Goal: Task Accomplishment & Management: Manage account settings

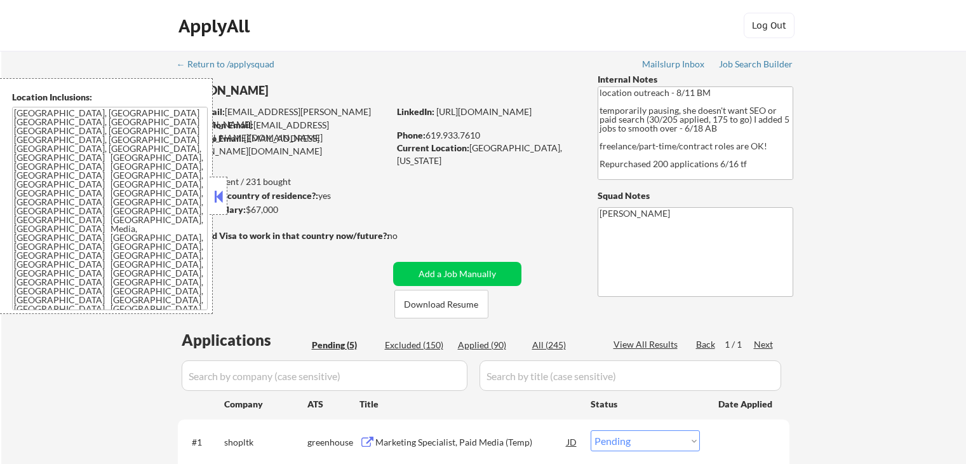
select select ""pending""
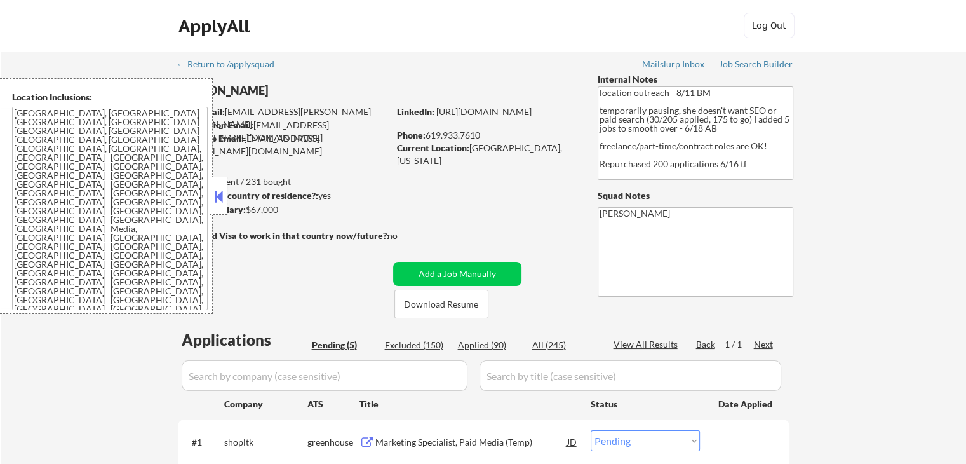
click at [213, 198] on button at bounding box center [218, 196] width 14 height 19
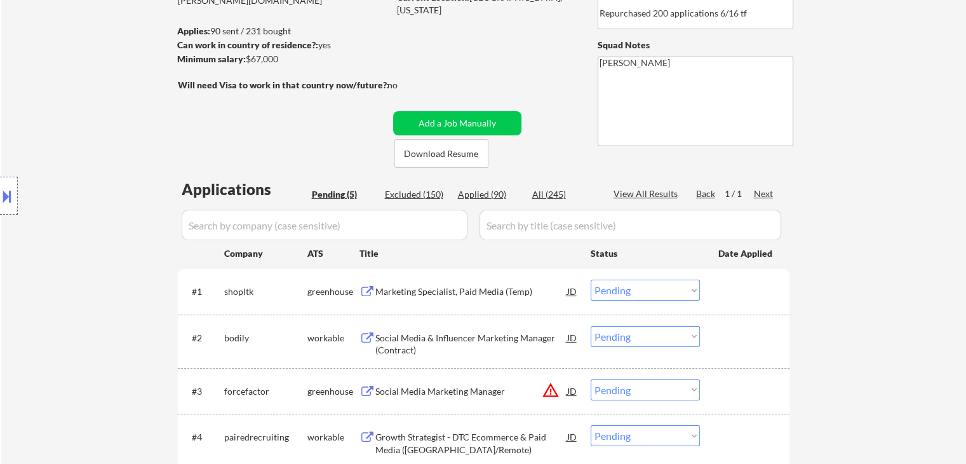
scroll to position [254, 0]
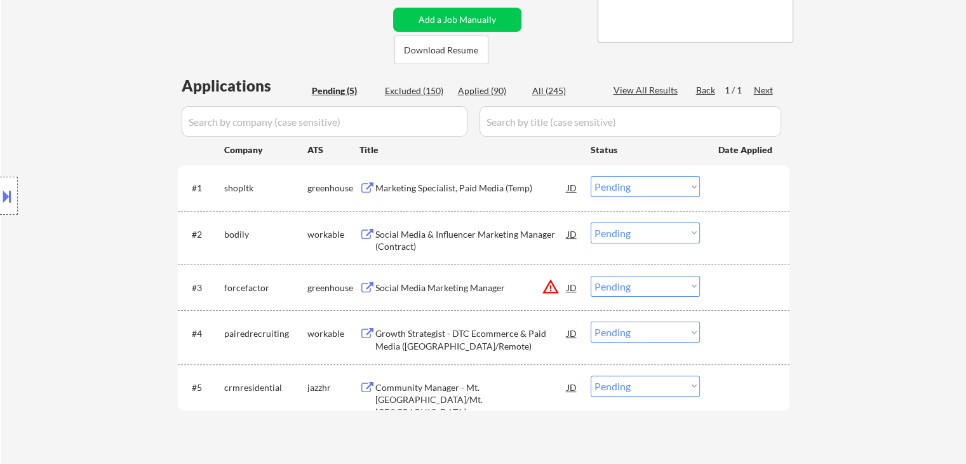
click at [472, 182] on div "Marketing Specialist, Paid Media (Temp)" at bounding box center [471, 188] width 192 height 13
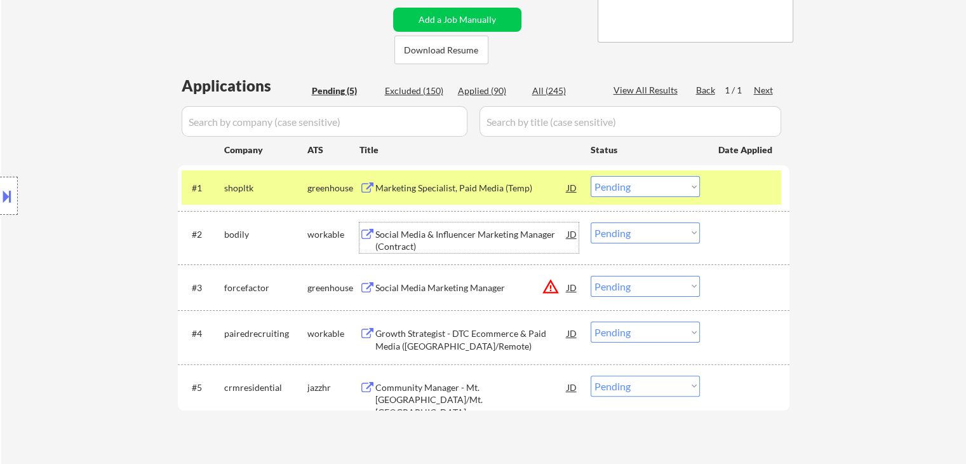
click at [411, 228] on div "Social Media & Influencer Marketing Manager (Contract)" at bounding box center [471, 240] width 192 height 25
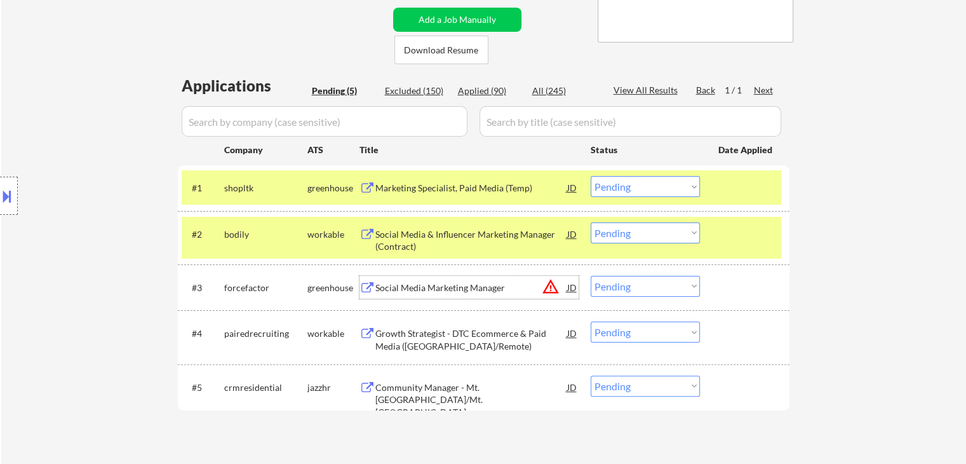
click at [424, 285] on div "Social Media Marketing Manager" at bounding box center [471, 287] width 192 height 13
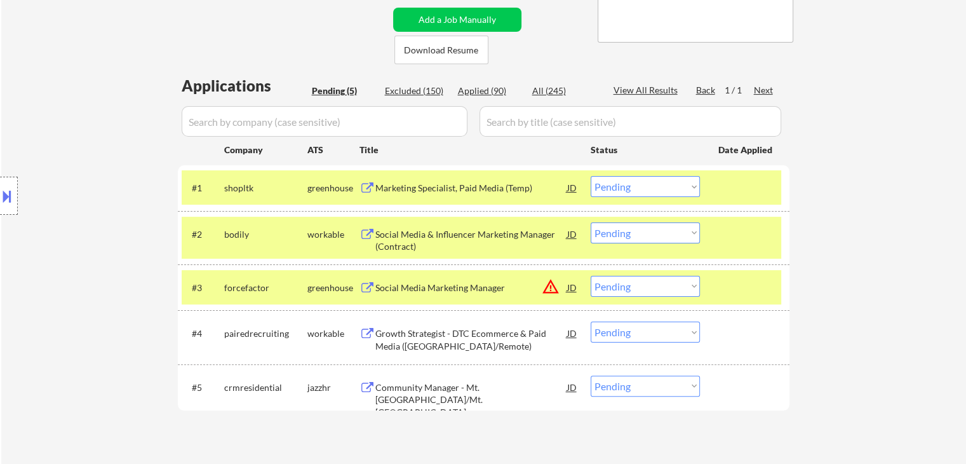
click at [417, 331] on div "Growth Strategist - DTC Ecommerce & Paid Media ([GEOGRAPHIC_DATA]/Remote)" at bounding box center [471, 339] width 192 height 25
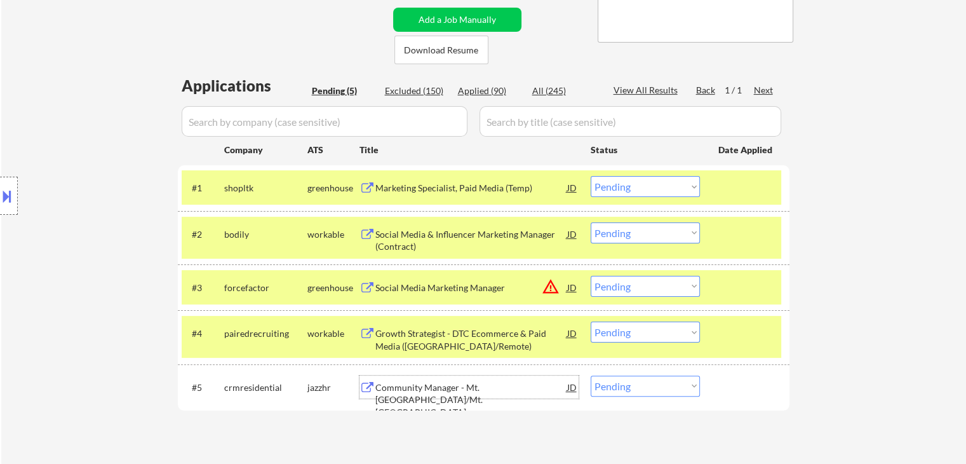
click at [443, 385] on div "Community Manager - Mt. [GEOGRAPHIC_DATA]/Mt. [GEOGRAPHIC_DATA]" at bounding box center [471, 399] width 192 height 37
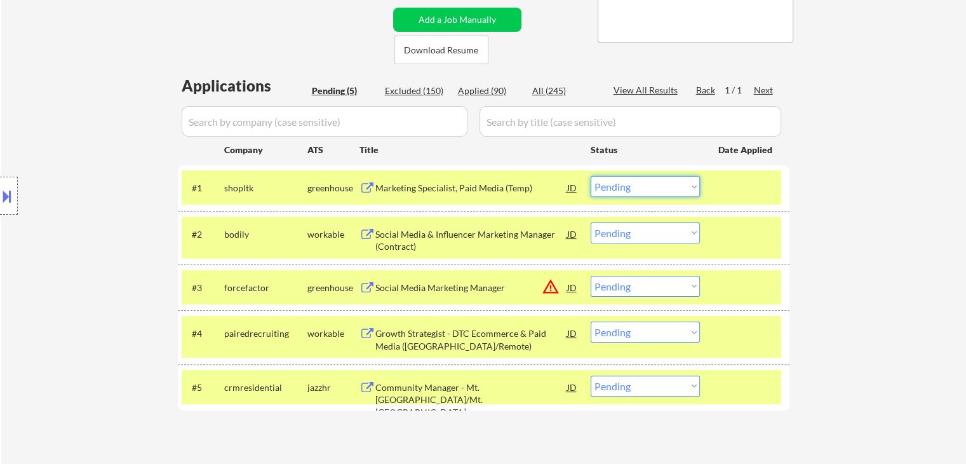
click at [643, 183] on select "Choose an option... Pending Applied Excluded (Questions) Excluded (Expired) Exc…" at bounding box center [644, 186] width 109 height 21
click at [590, 176] on select "Choose an option... Pending Applied Excluded (Questions) Excluded (Expired) Exc…" at bounding box center [644, 186] width 109 height 21
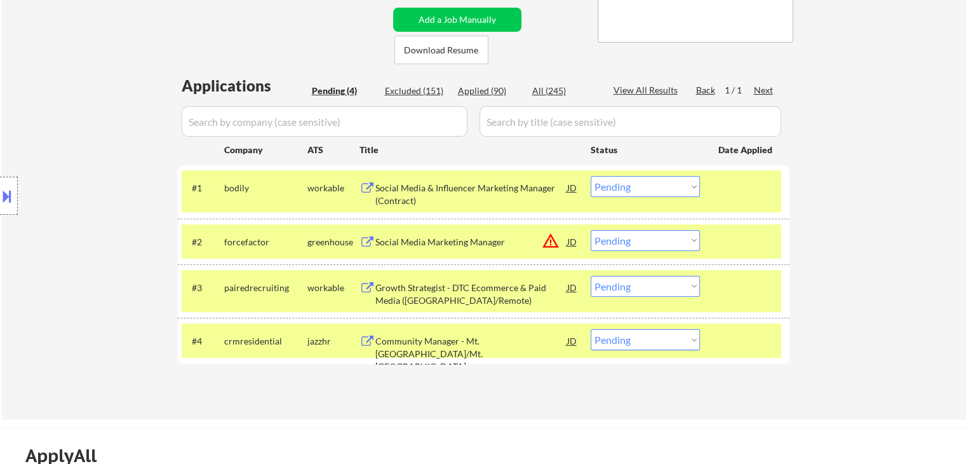
click at [611, 182] on select "Choose an option... Pending Applied Excluded (Questions) Excluded (Expired) Exc…" at bounding box center [644, 186] width 109 height 21
click at [590, 176] on select "Choose an option... Pending Applied Excluded (Questions) Excluded (Expired) Exc…" at bounding box center [644, 186] width 109 height 21
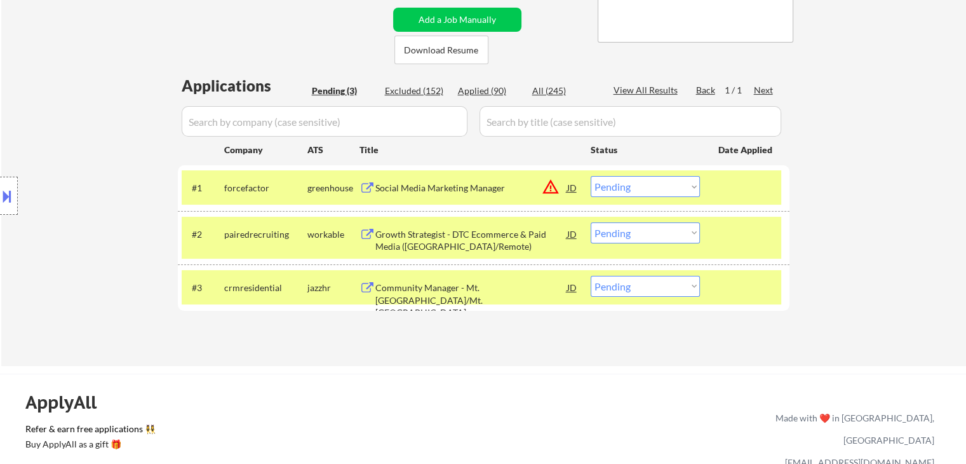
click at [633, 188] on select "Choose an option... Pending Applied Excluded (Questions) Excluded (Expired) Exc…" at bounding box center [644, 186] width 109 height 21
click at [590, 176] on select "Choose an option... Pending Applied Excluded (Questions) Excluded (Expired) Exc…" at bounding box center [644, 186] width 109 height 21
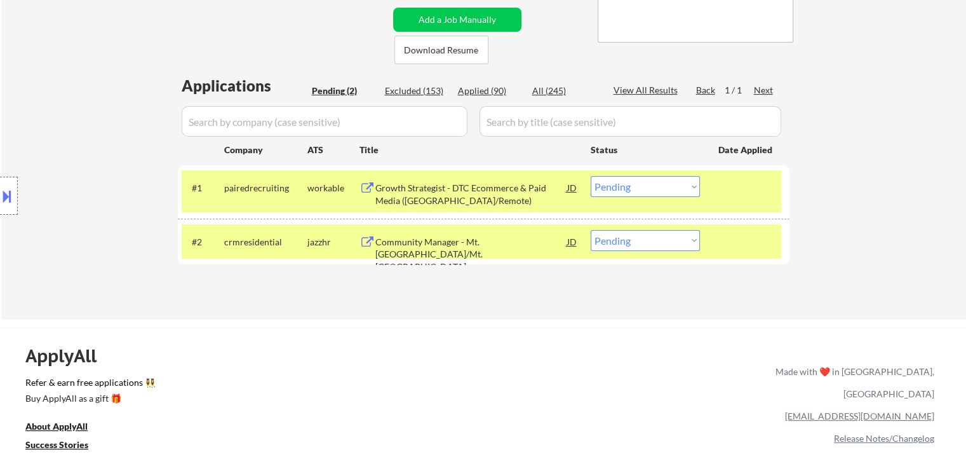
click at [614, 185] on select "Choose an option... Pending Applied Excluded (Questions) Excluded (Expired) Exc…" at bounding box center [644, 186] width 109 height 21
click at [590, 176] on select "Choose an option... Pending Applied Excluded (Questions) Excluded (Expired) Exc…" at bounding box center [644, 186] width 109 height 21
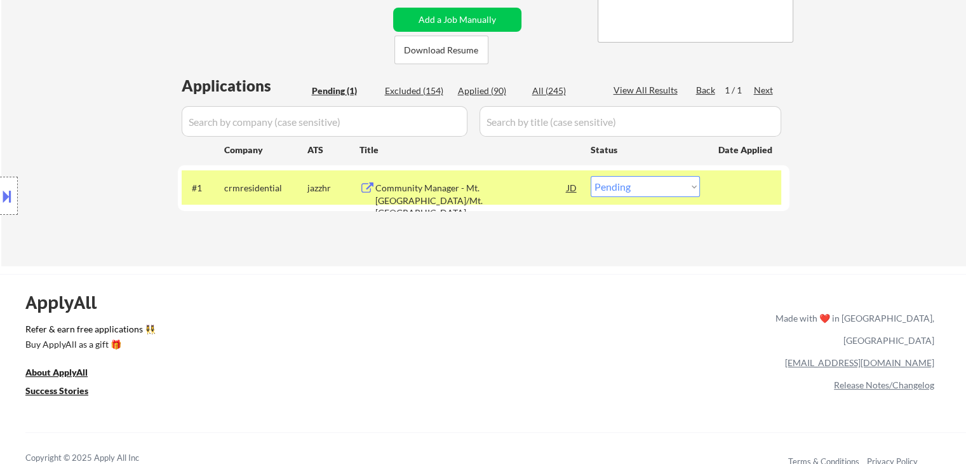
click at [0, 207] on div at bounding box center [9, 196] width 18 height 38
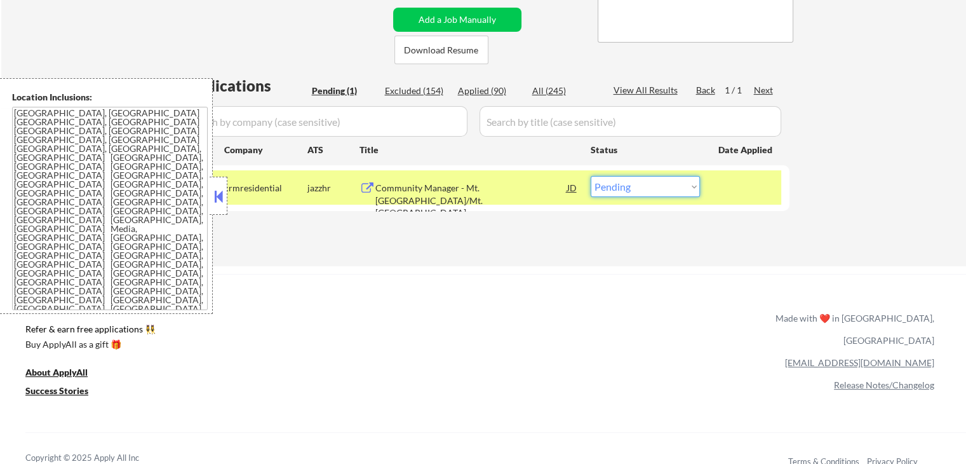
click at [658, 183] on select "Choose an option... Pending Applied Excluded (Questions) Excluded (Expired) Exc…" at bounding box center [644, 186] width 109 height 21
select select ""excluded""
click at [590, 176] on select "Choose an option... Pending Applied Excluded (Questions) Excluded (Expired) Exc…" at bounding box center [644, 186] width 109 height 21
click at [218, 204] on button at bounding box center [218, 196] width 14 height 19
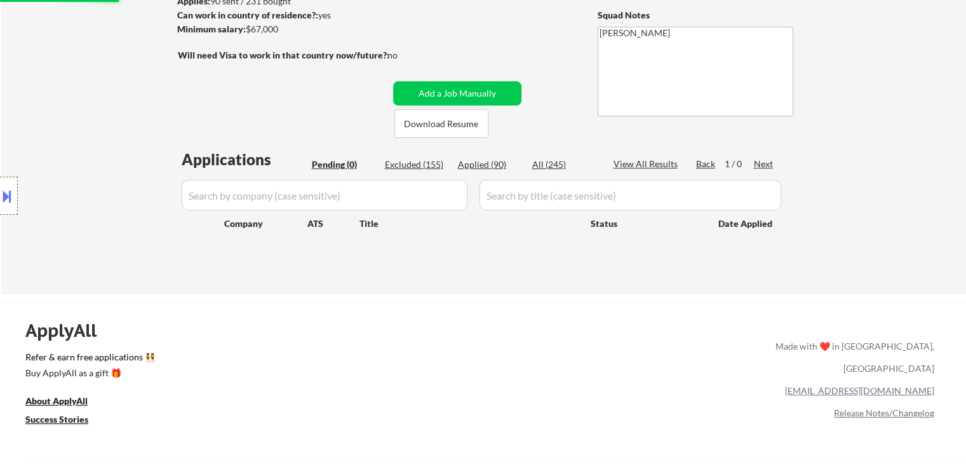
scroll to position [127, 0]
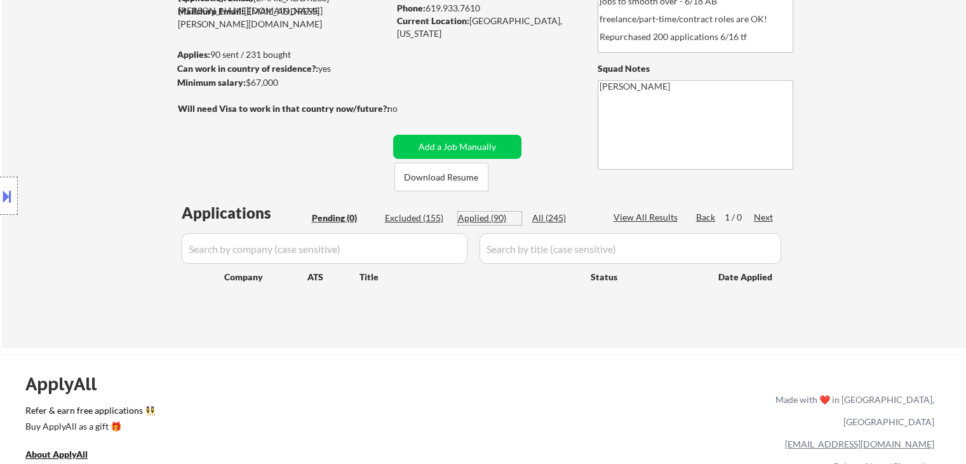
click at [470, 217] on div "Applied (90)" at bounding box center [489, 217] width 63 height 13
select select ""applied""
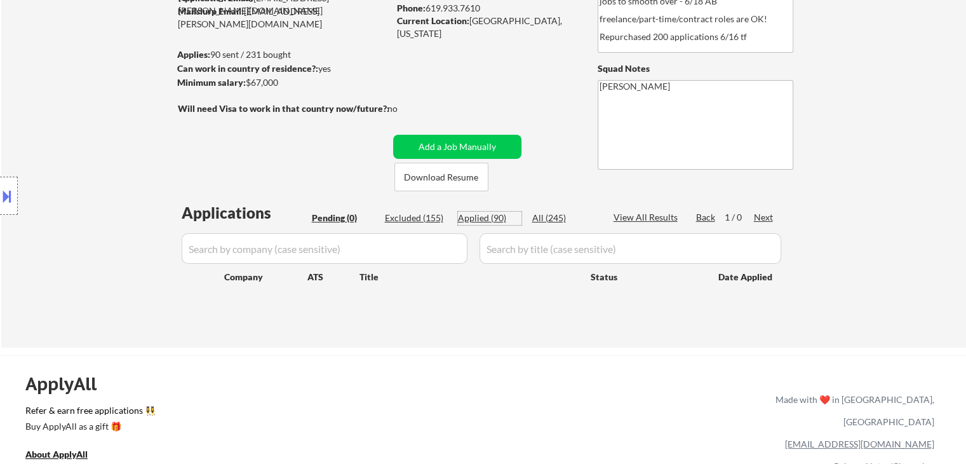
select select ""applied""
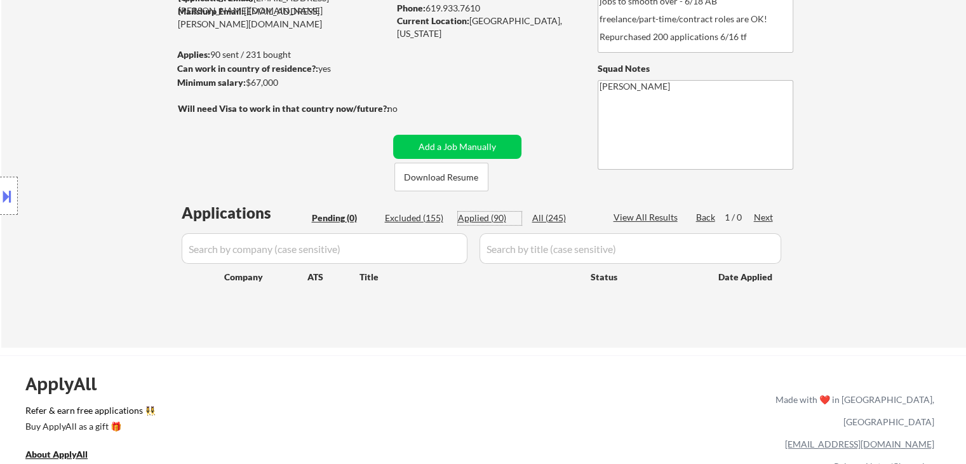
select select ""applied""
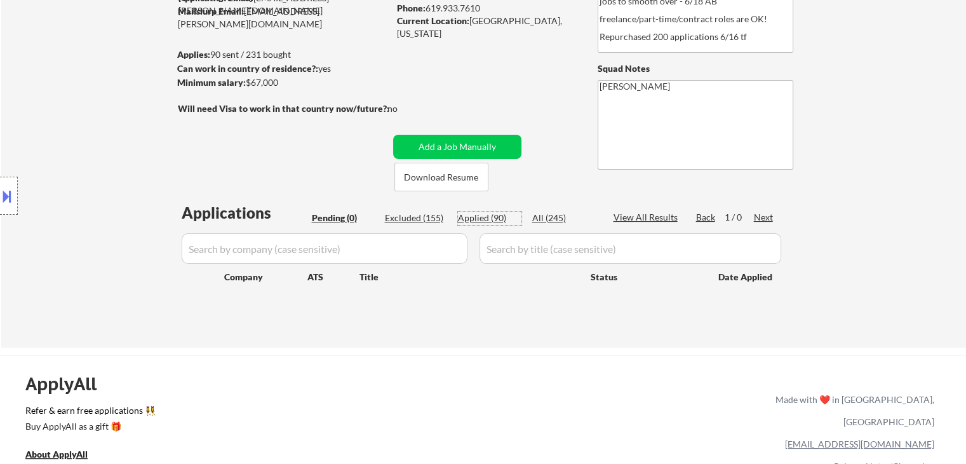
select select ""applied""
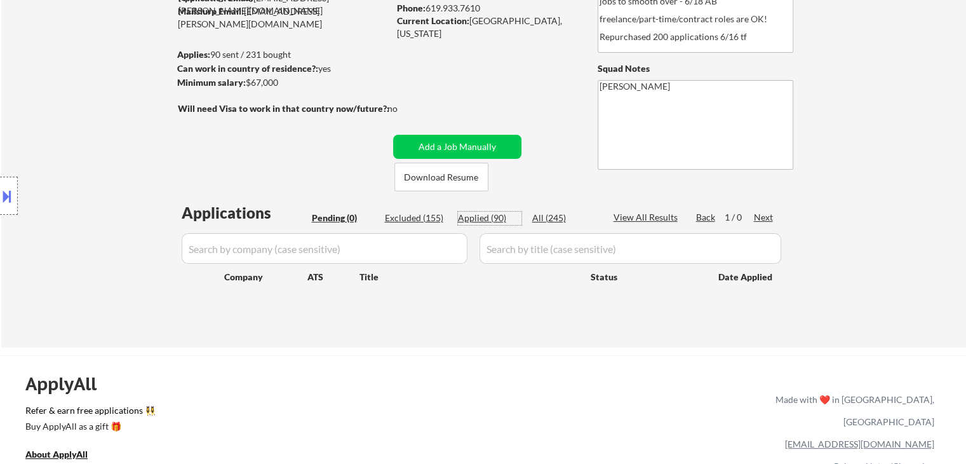
select select ""applied""
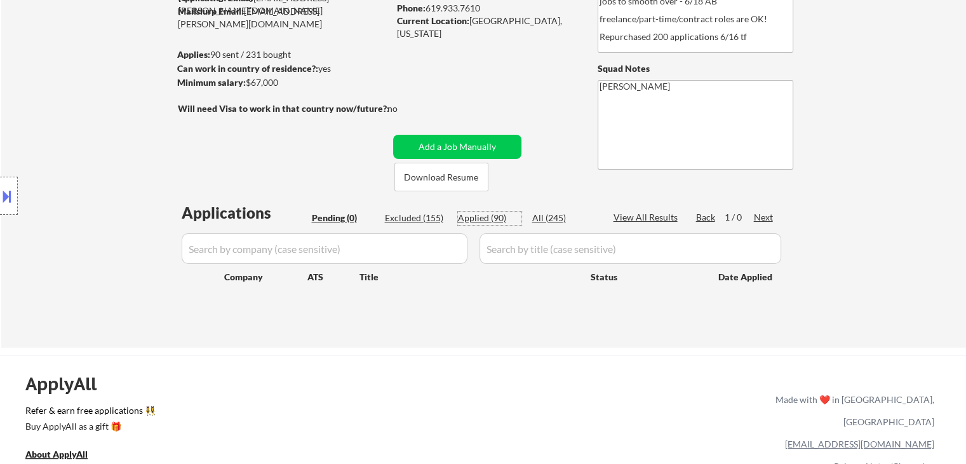
select select ""applied""
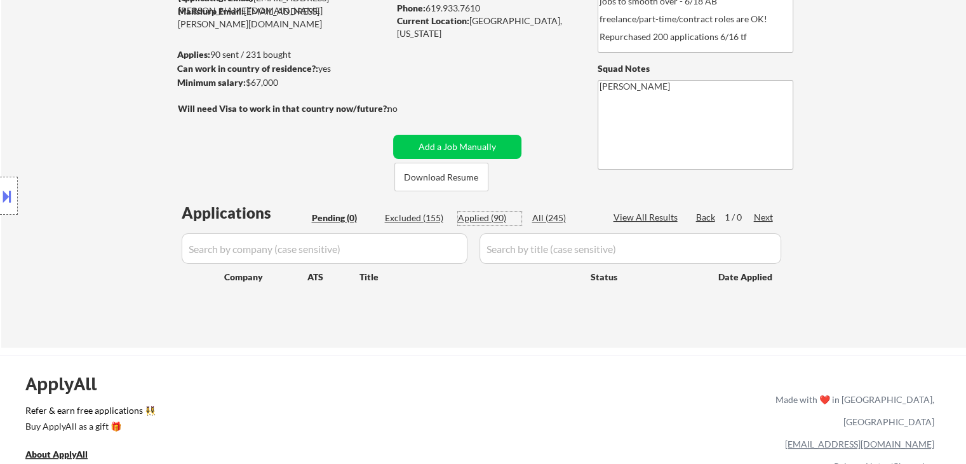
select select ""applied""
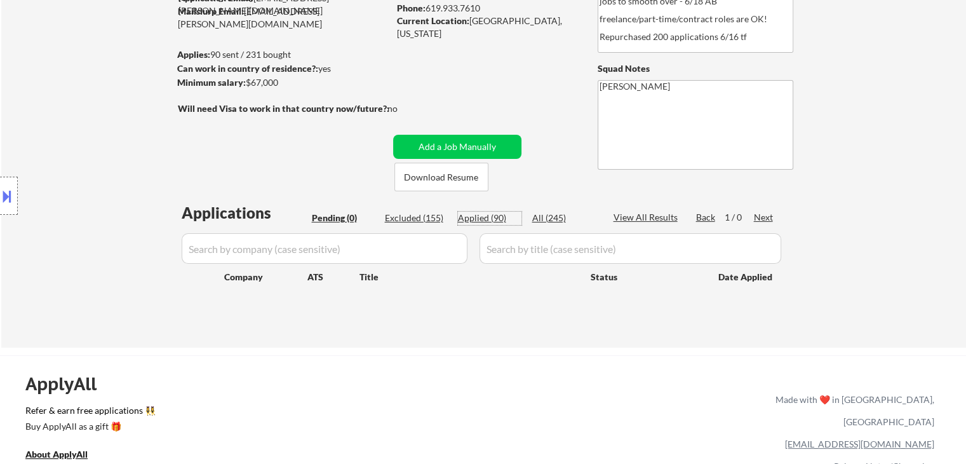
select select ""applied""
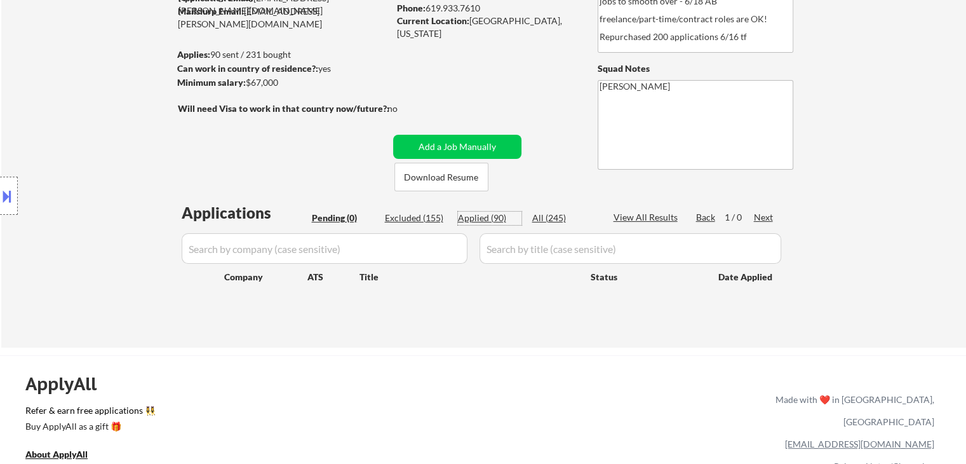
select select ""applied""
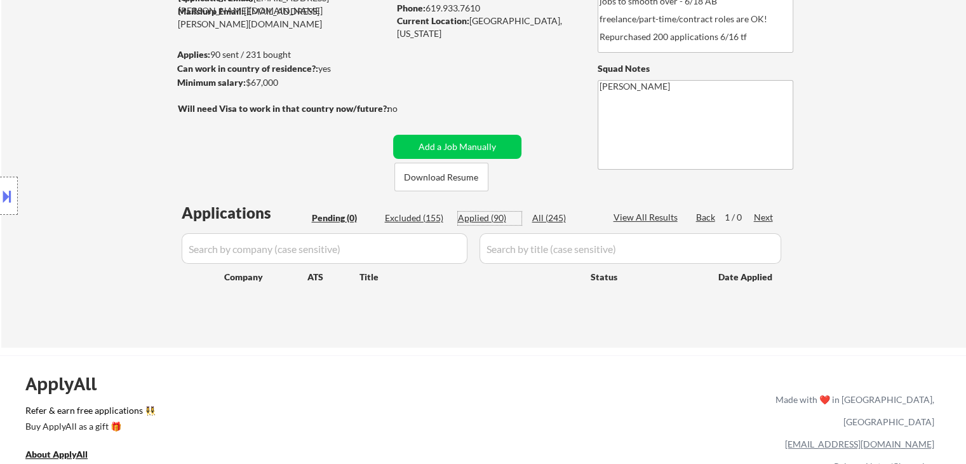
select select ""applied""
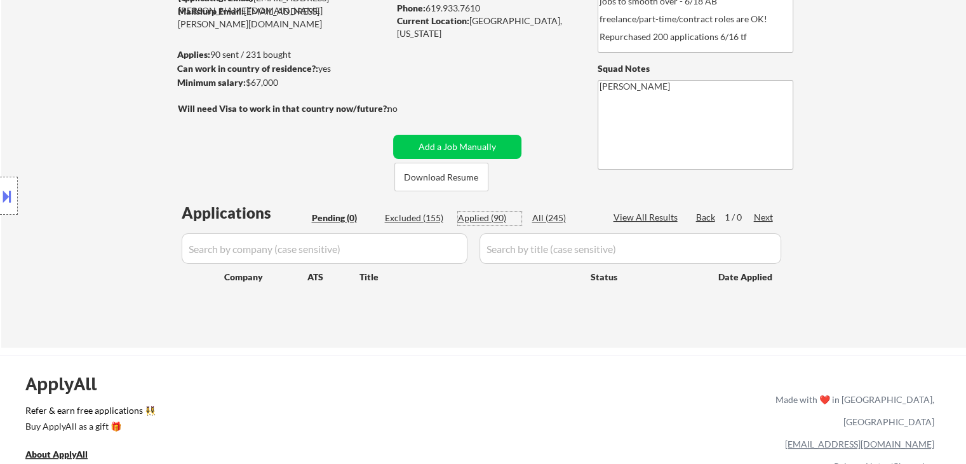
select select ""applied""
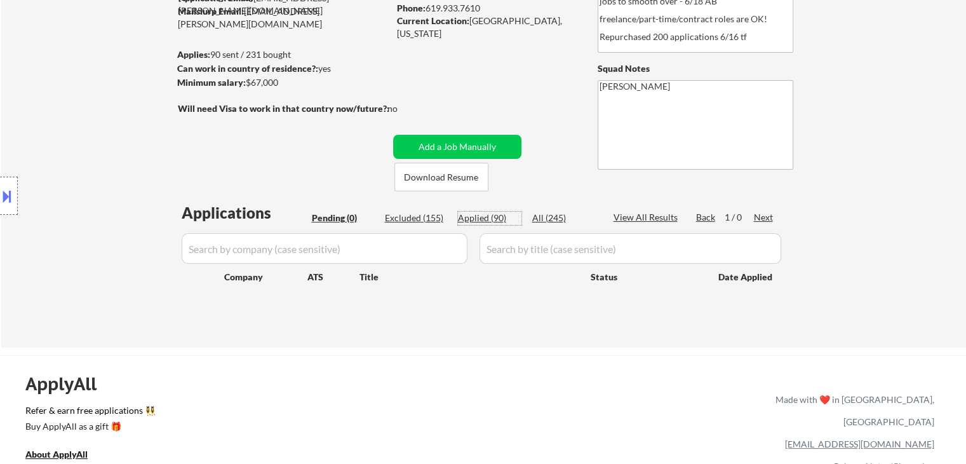
select select ""applied""
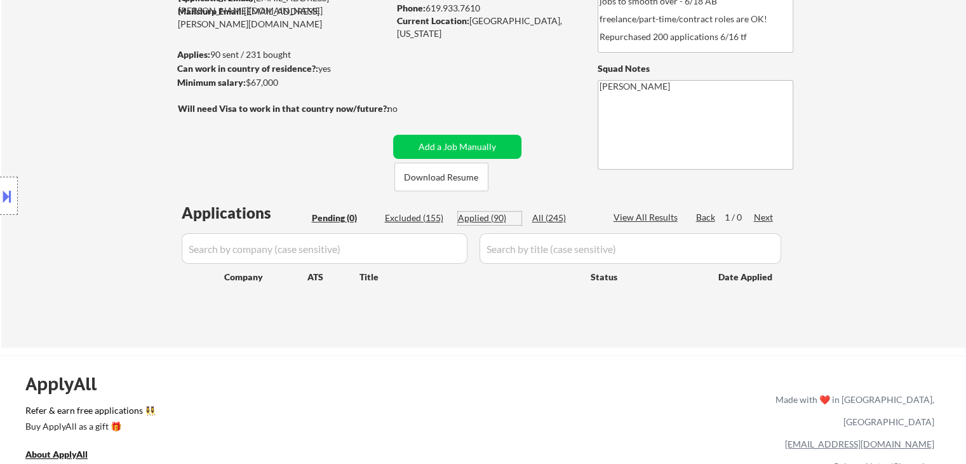
select select ""applied""
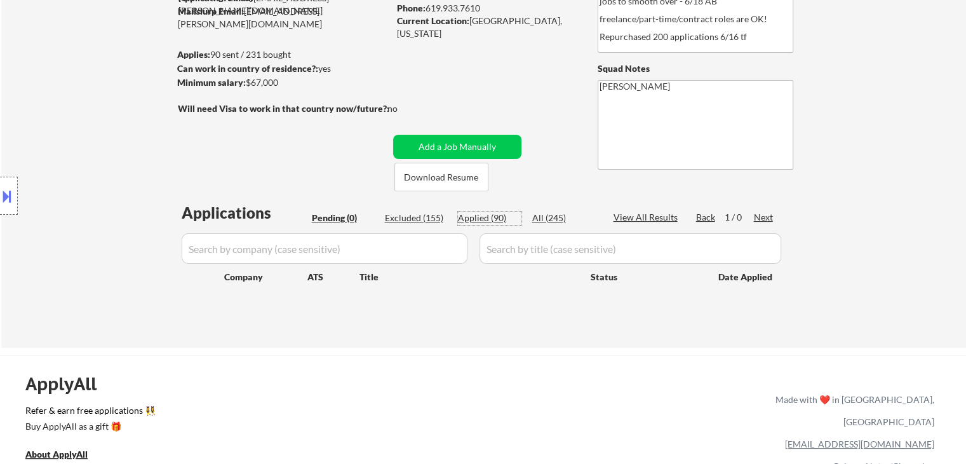
select select ""applied""
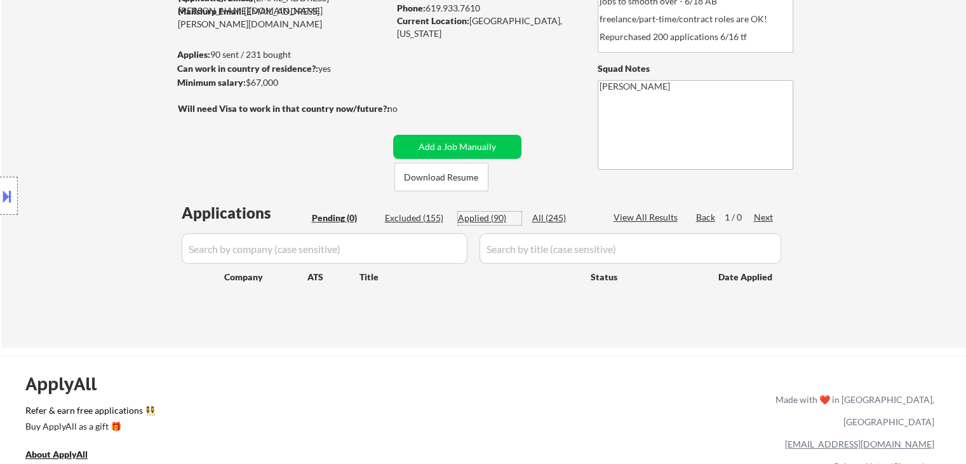
select select ""applied""
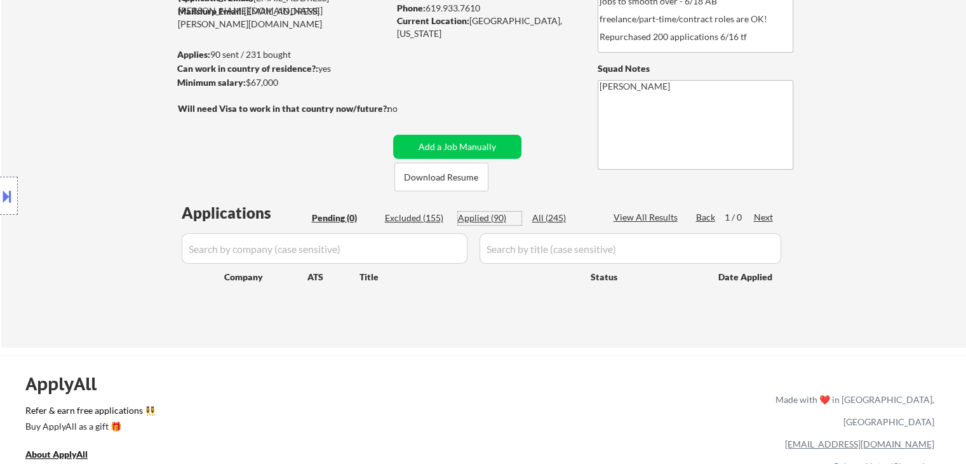
select select ""applied""
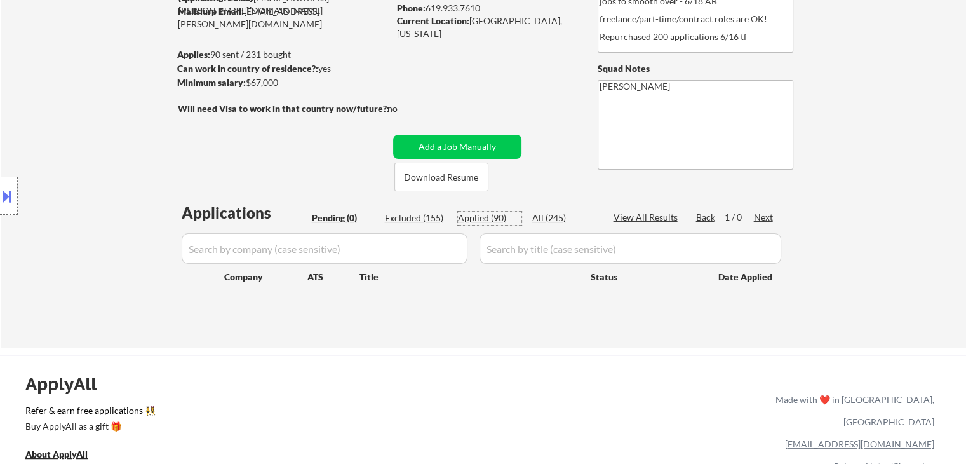
select select ""applied""
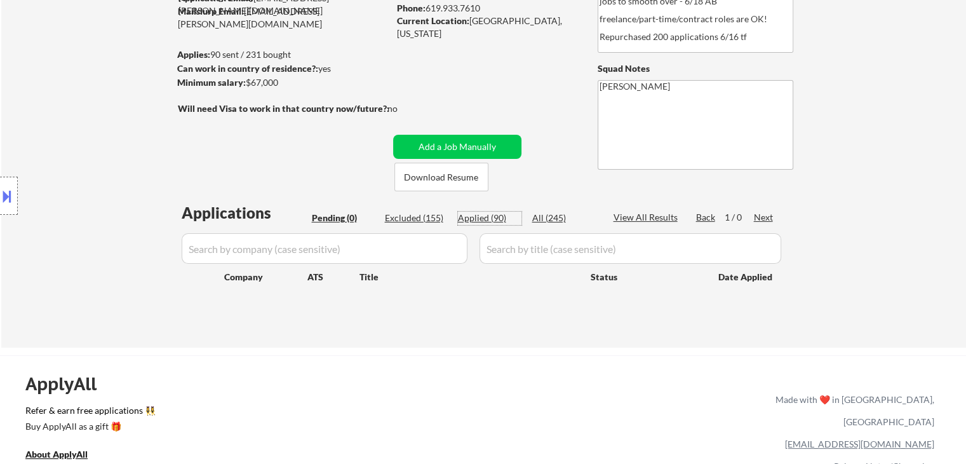
select select ""applied""
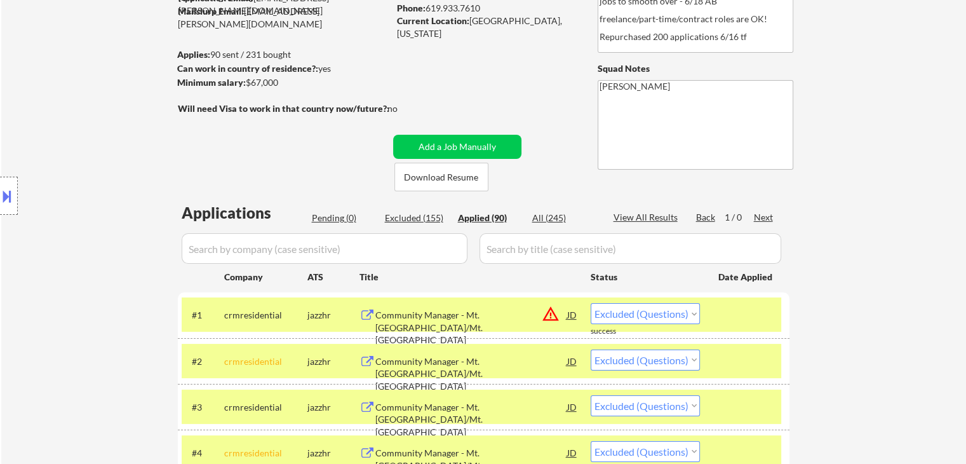
select select ""applied""
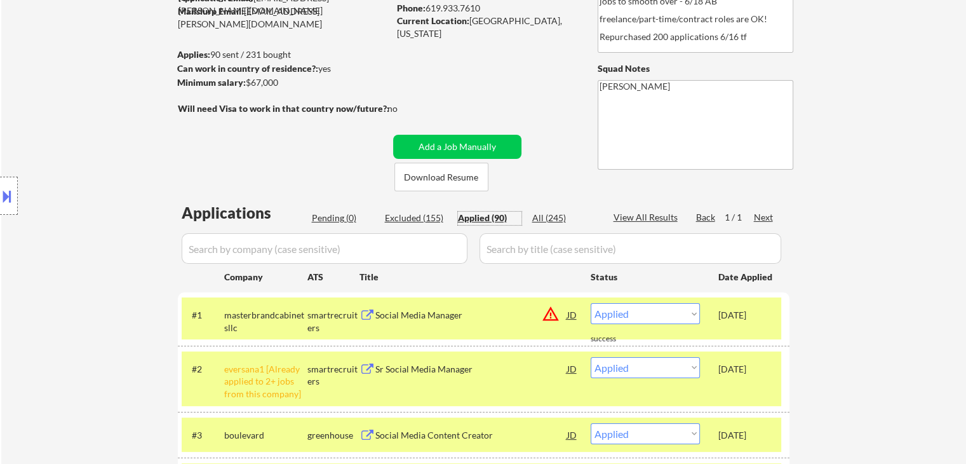
scroll to position [63, 0]
